Goal: Navigation & Orientation: Find specific page/section

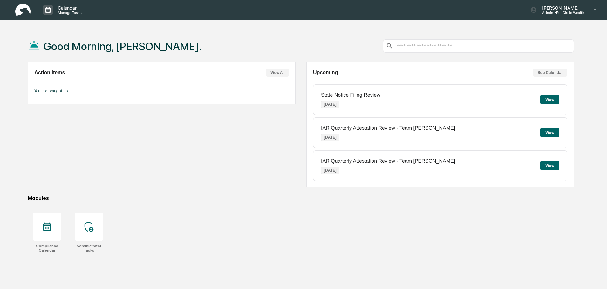
click at [459, 44] on input "text" at bounding box center [483, 46] width 175 height 6
click at [544, 17] on div "Leo Abundez Admin • FullCircle Wealth" at bounding box center [564, 10] width 83 height 20
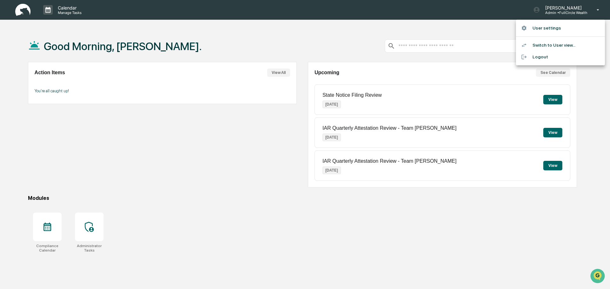
click at [317, 23] on div at bounding box center [305, 144] width 610 height 289
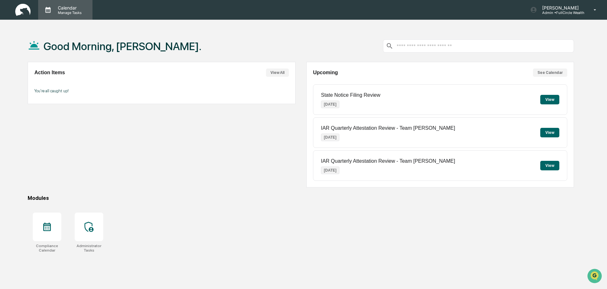
click at [53, 13] on p "Manage Tasks" at bounding box center [69, 12] width 32 height 4
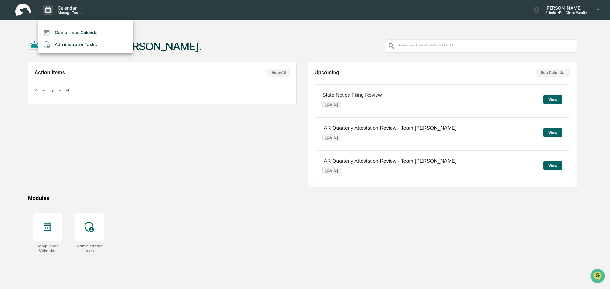
drag, startPoint x: 385, startPoint y: 35, endPoint x: 403, endPoint y: 34, distance: 18.1
click at [394, 34] on div at bounding box center [305, 144] width 610 height 289
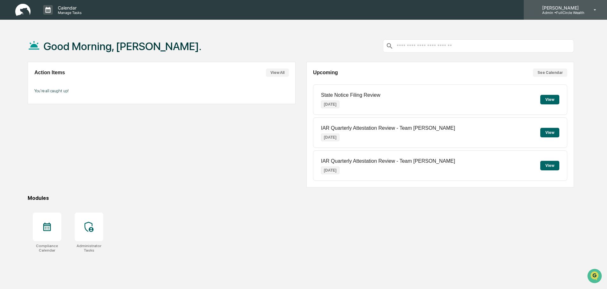
click at [562, 18] on div "Leo Abundez Admin • FullCircle Wealth" at bounding box center [564, 10] width 83 height 20
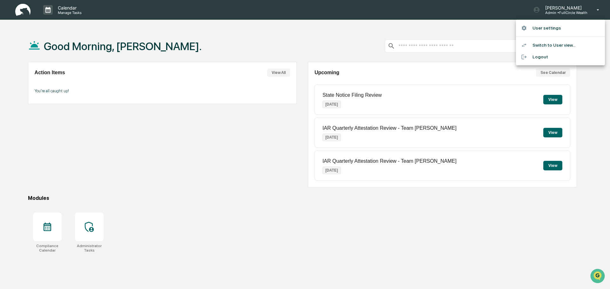
click at [90, 234] on div at bounding box center [305, 144] width 610 height 289
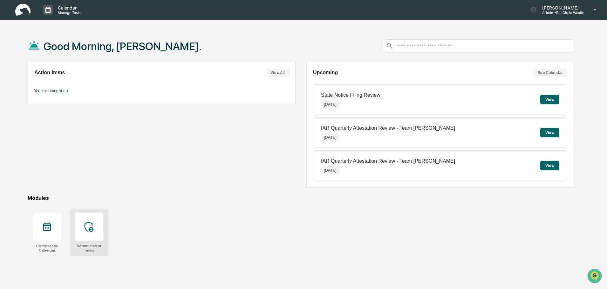
click at [86, 225] on icon at bounding box center [89, 227] width 10 height 10
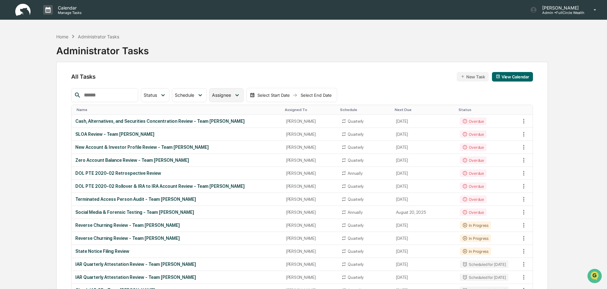
click at [243, 98] on div "Assignee" at bounding box center [226, 95] width 34 height 14
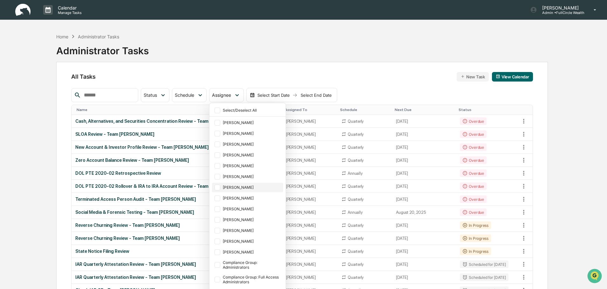
click at [240, 186] on div "[PERSON_NAME]" at bounding box center [252, 187] width 59 height 5
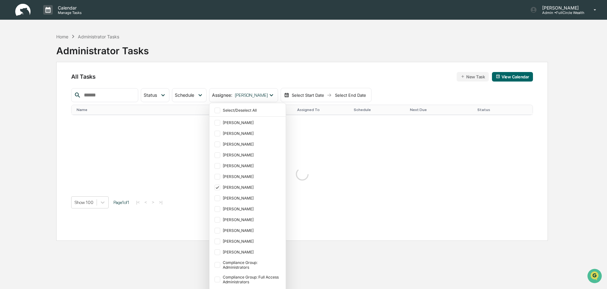
click at [439, 76] on div "All Tasks New Task View Calendar" at bounding box center [301, 77] width 461 height 10
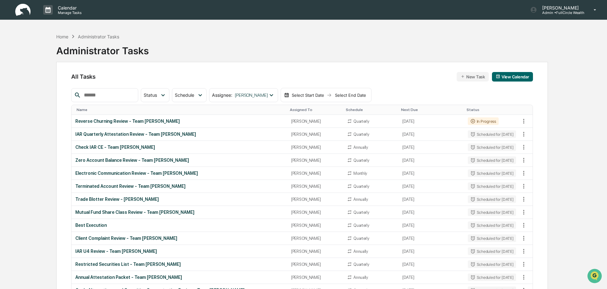
click at [313, 13] on div "Calendar Manage Tasks [PERSON_NAME] Admin • FullCircle Wealth" at bounding box center [303, 10] width 607 height 20
click at [573, 11] on p "Admin • FullCircle Wealth" at bounding box center [560, 12] width 47 height 4
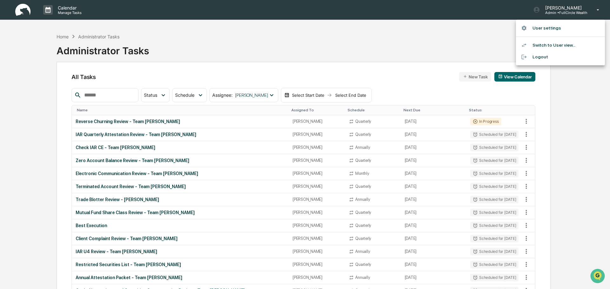
click at [549, 46] on li "Switch to User view..." at bounding box center [560, 45] width 89 height 12
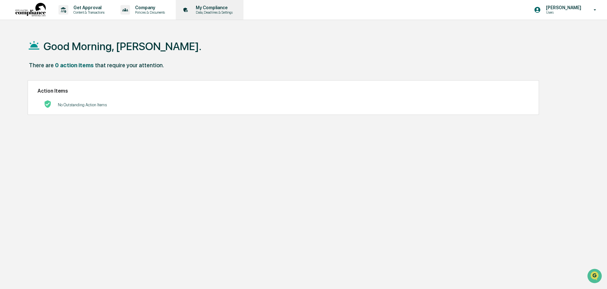
click at [203, 10] on p "Data, Deadlines & Settings" at bounding box center [213, 12] width 45 height 4
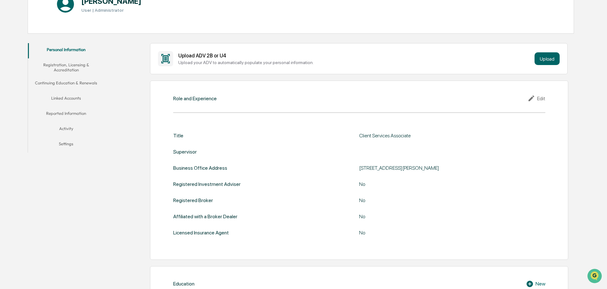
scroll to position [95, 0]
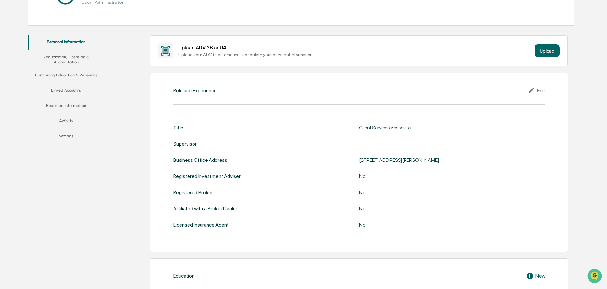
click at [66, 71] on button "Continuing Education & Renewals" at bounding box center [66, 76] width 76 height 15
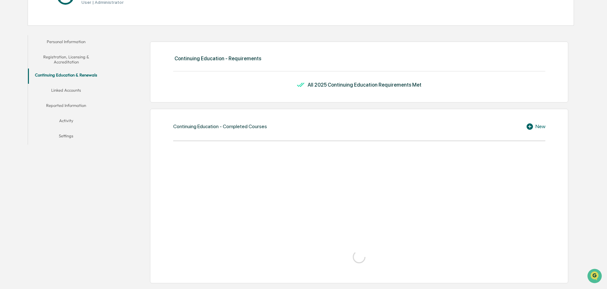
click at [68, 64] on button "Registration, Licensing & Accreditation" at bounding box center [66, 59] width 76 height 18
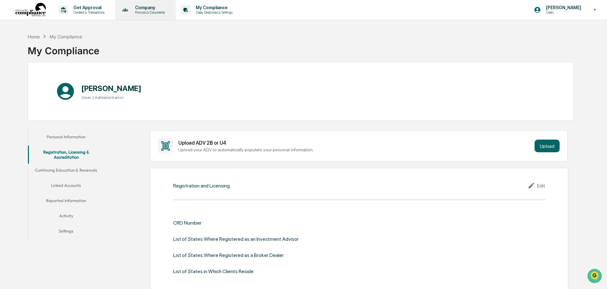
click at [144, 13] on p "Policies & Documents" at bounding box center [149, 12] width 38 height 4
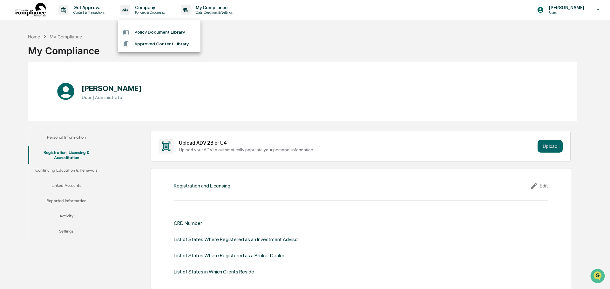
click at [91, 16] on div at bounding box center [305, 144] width 610 height 289
click at [91, 13] on p "Content & Transactions" at bounding box center [87, 12] width 39 height 4
